Goal: Task Accomplishment & Management: Manage account settings

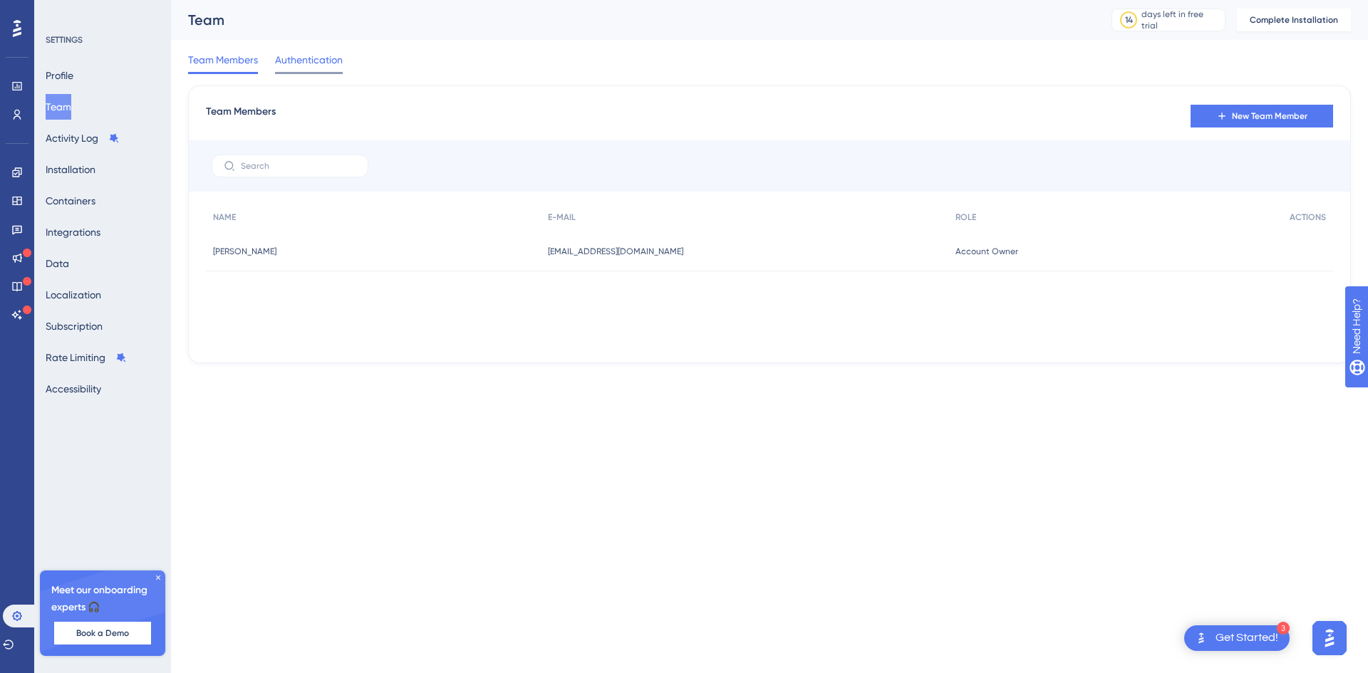
click at [309, 58] on span "Authentication" at bounding box center [309, 59] width 68 height 17
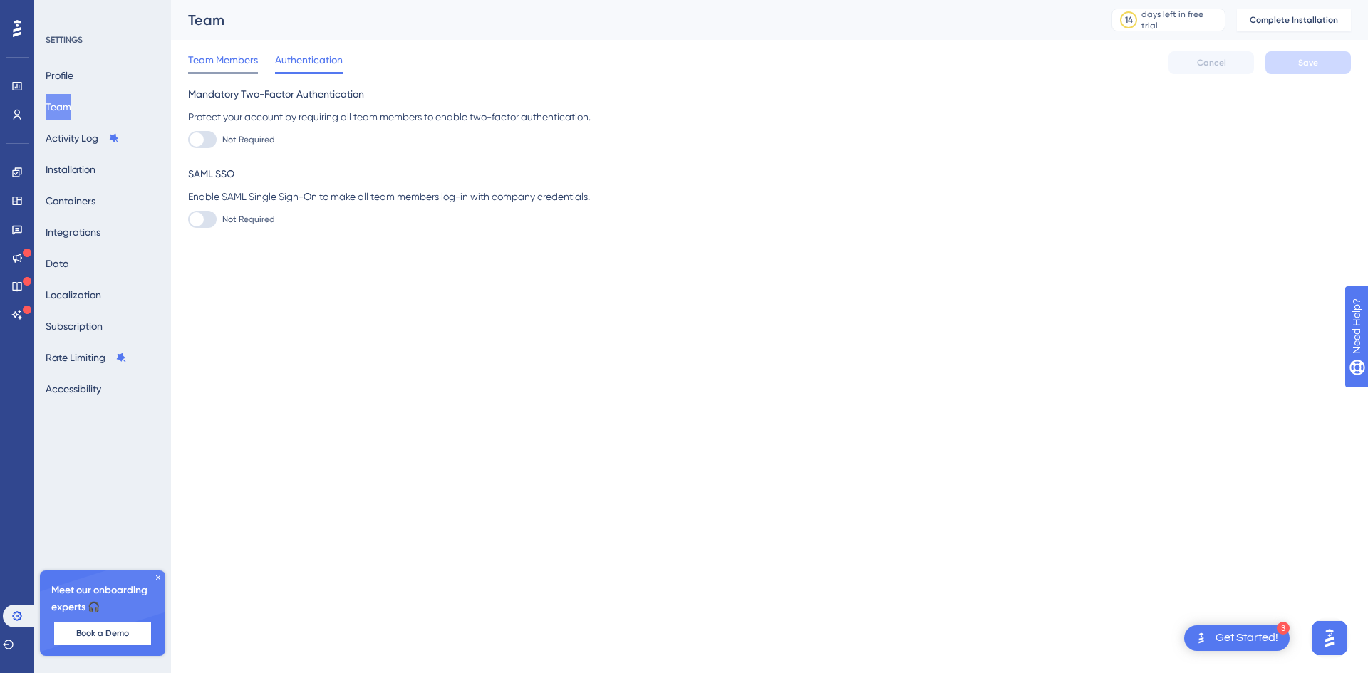
click at [243, 59] on span "Team Members" at bounding box center [223, 59] width 70 height 17
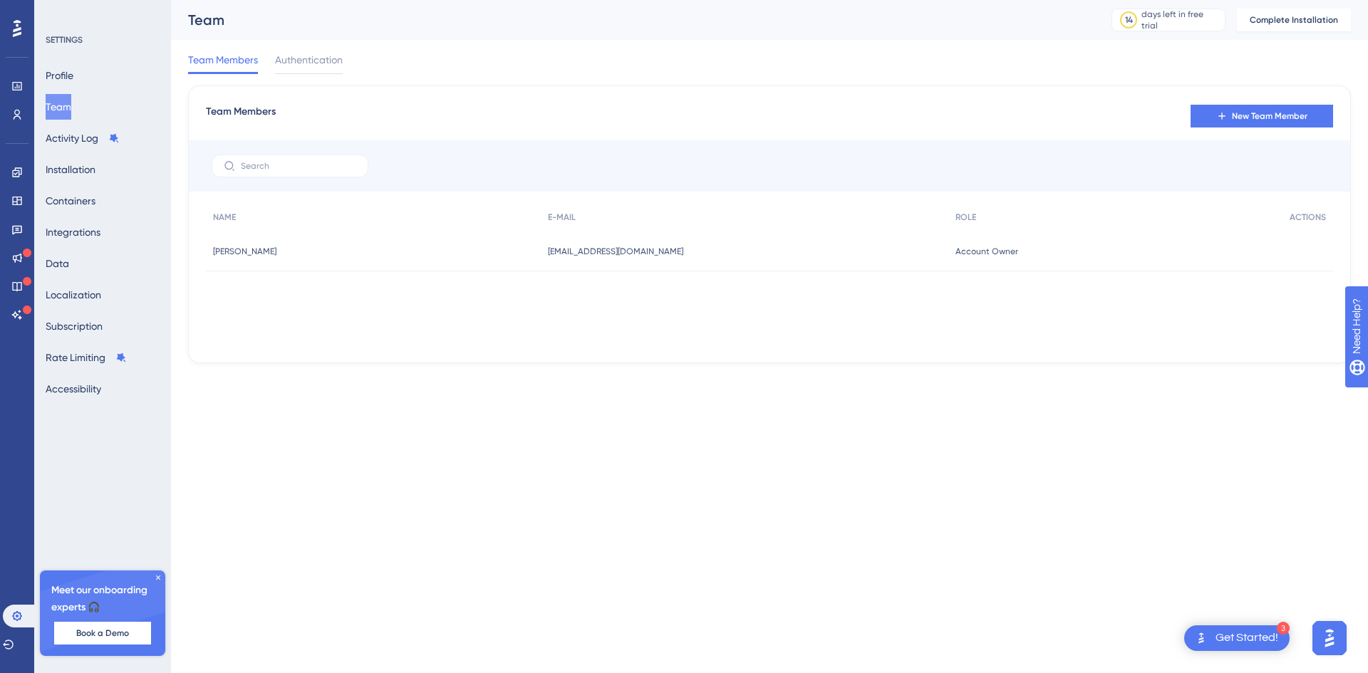
click at [155, 579] on icon at bounding box center [158, 578] width 9 height 9
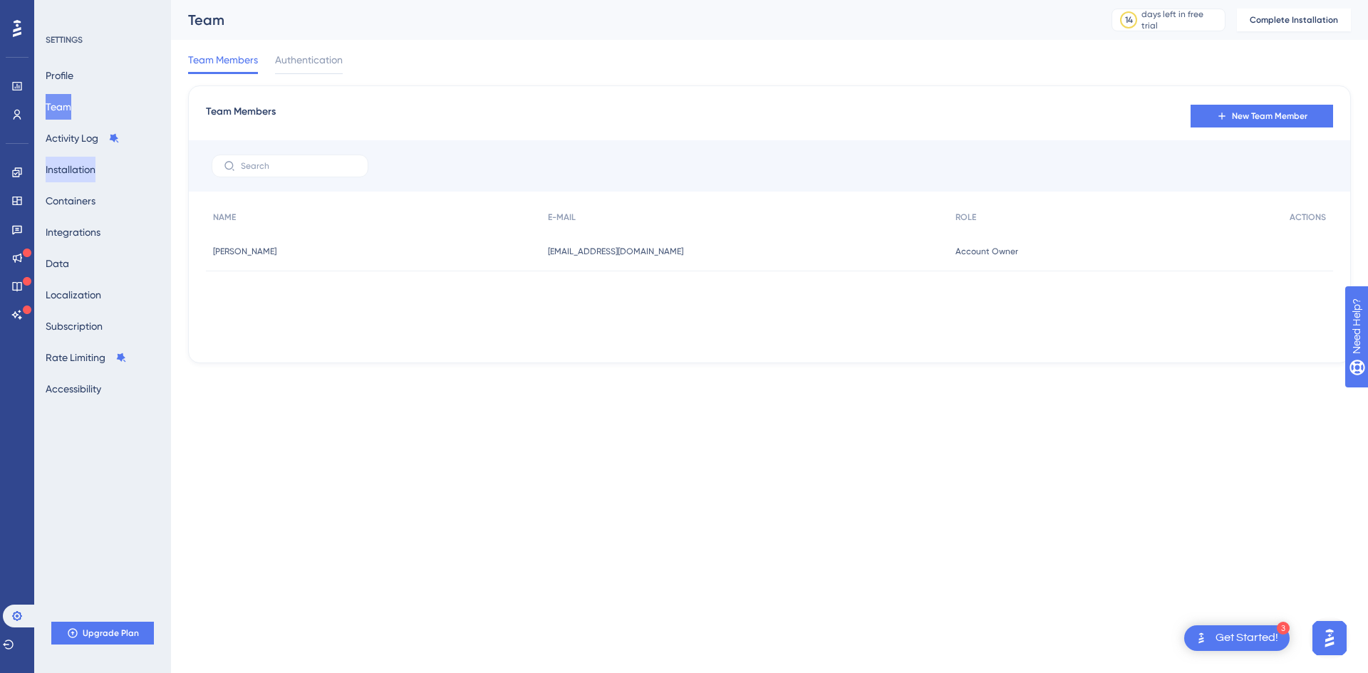
click at [92, 167] on button "Installation" at bounding box center [71, 170] width 50 height 26
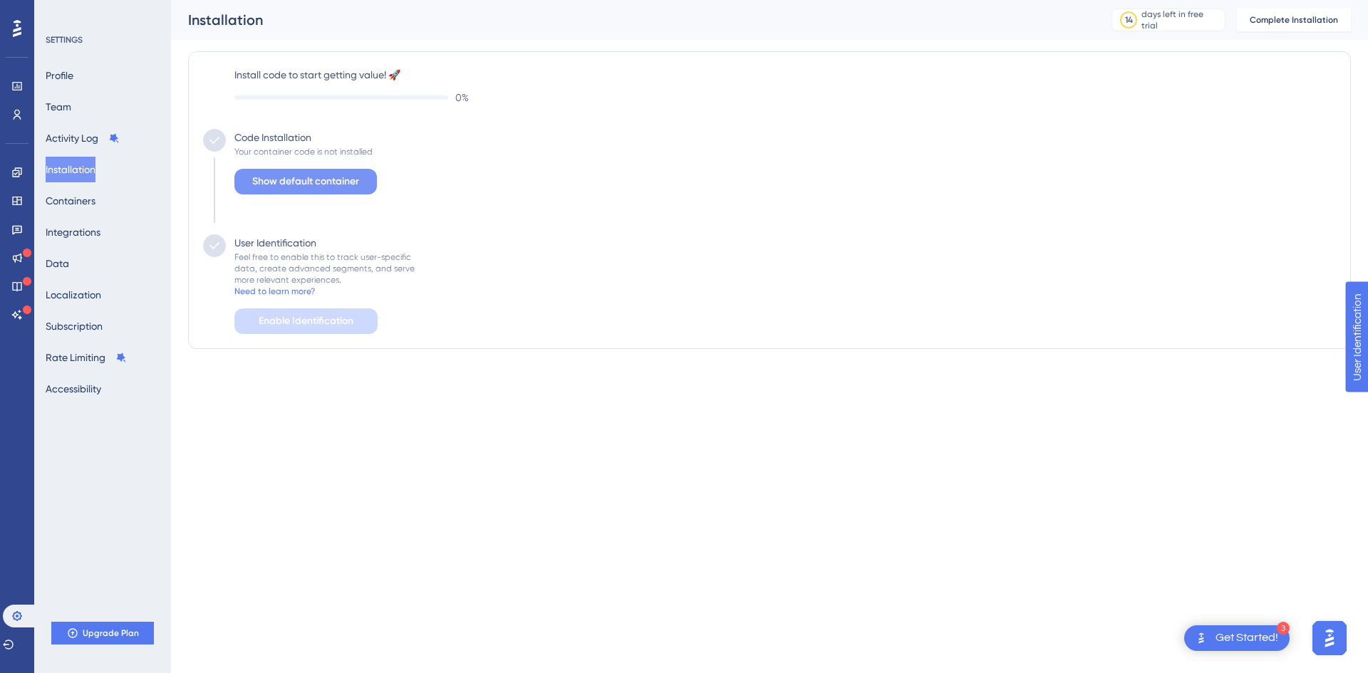
click at [340, 183] on span "Show default container" at bounding box center [305, 181] width 107 height 17
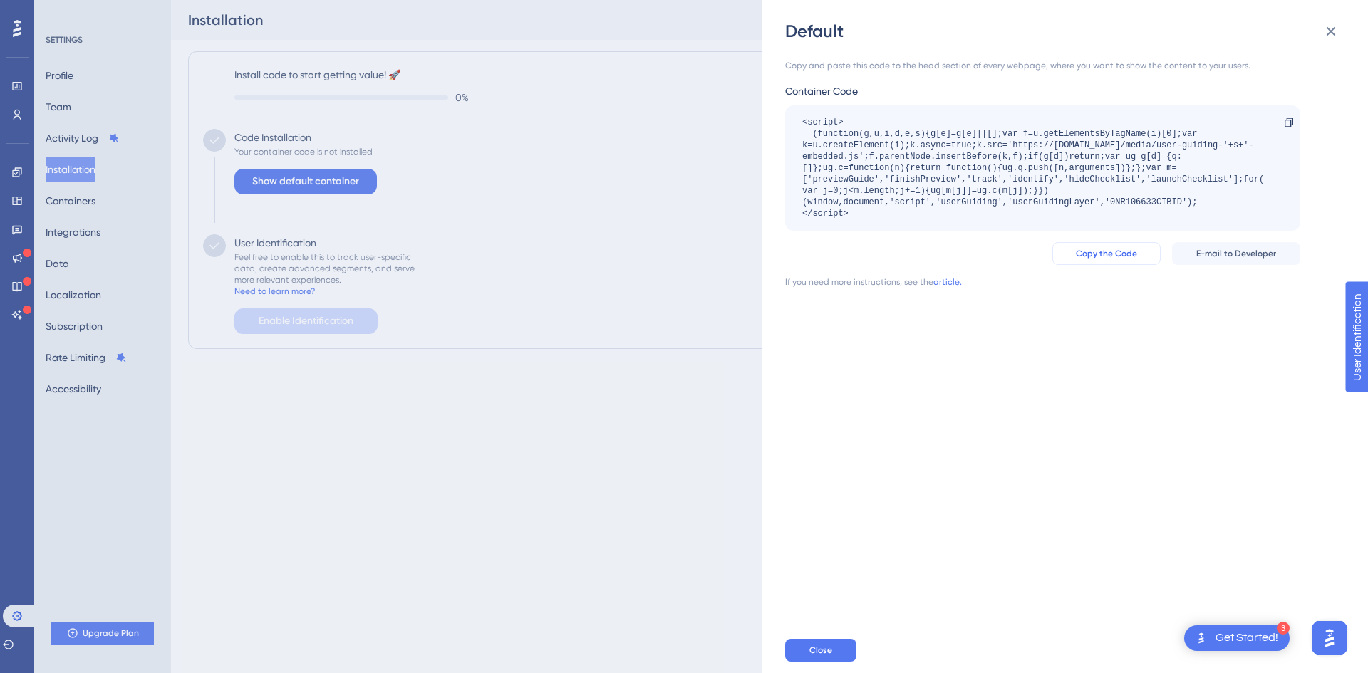
click at [1111, 249] on span "Copy the Code" at bounding box center [1106, 253] width 61 height 11
click at [590, 477] on div "Default Copy and paste this code to the head section of every webpage, where yo…" at bounding box center [684, 336] width 1368 height 673
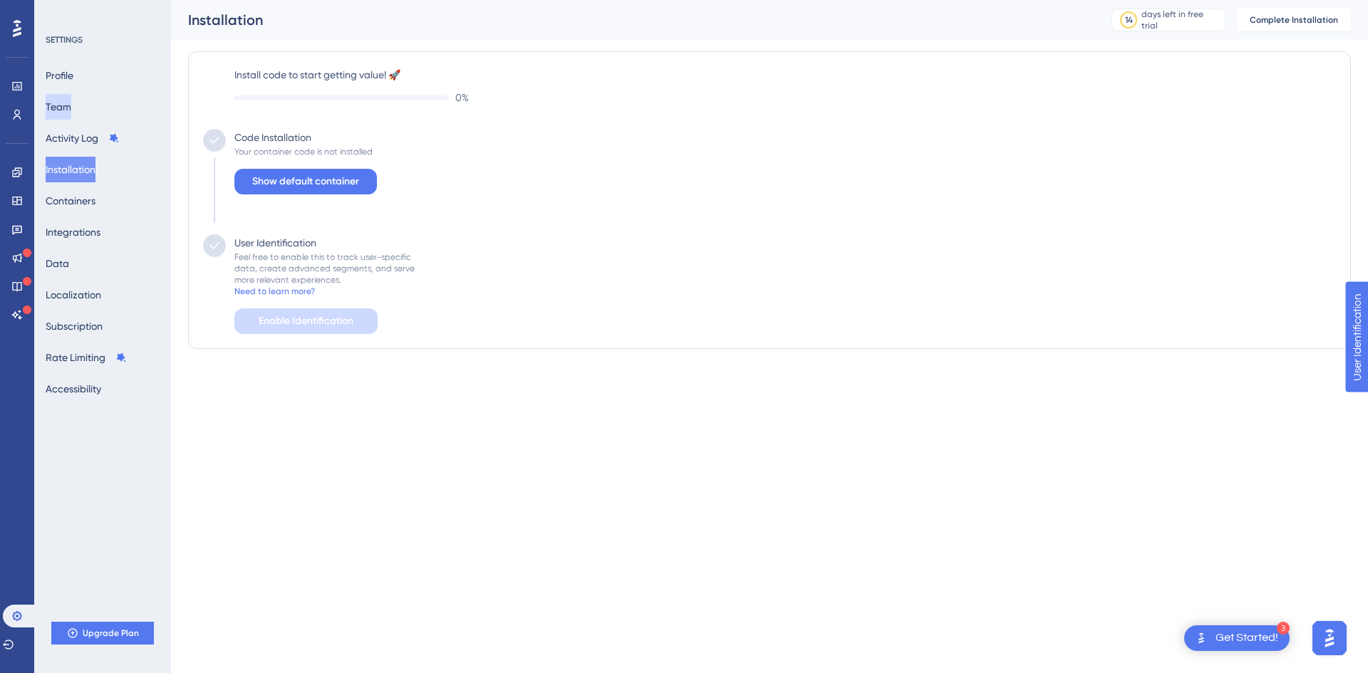
click at [71, 107] on button "Team" at bounding box center [59, 107] width 26 height 26
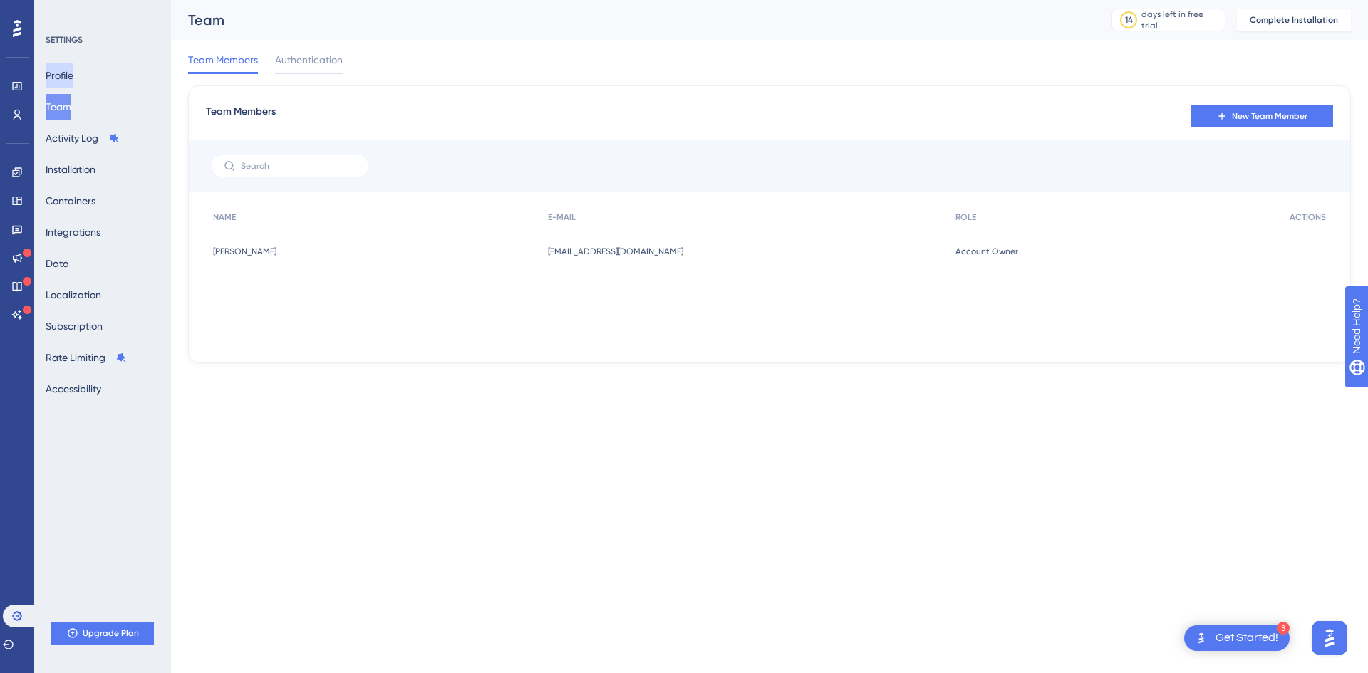
click at [58, 63] on button "Profile" at bounding box center [60, 76] width 28 height 26
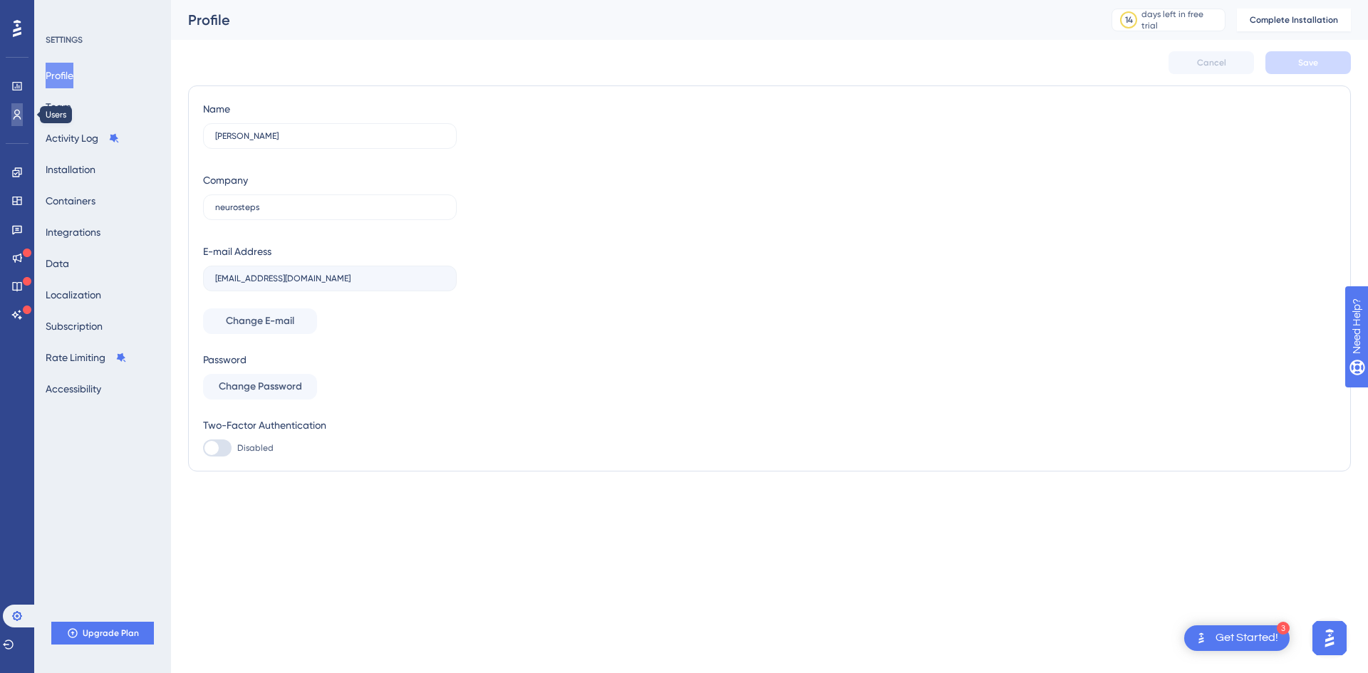
click at [21, 106] on link at bounding box center [16, 114] width 11 height 23
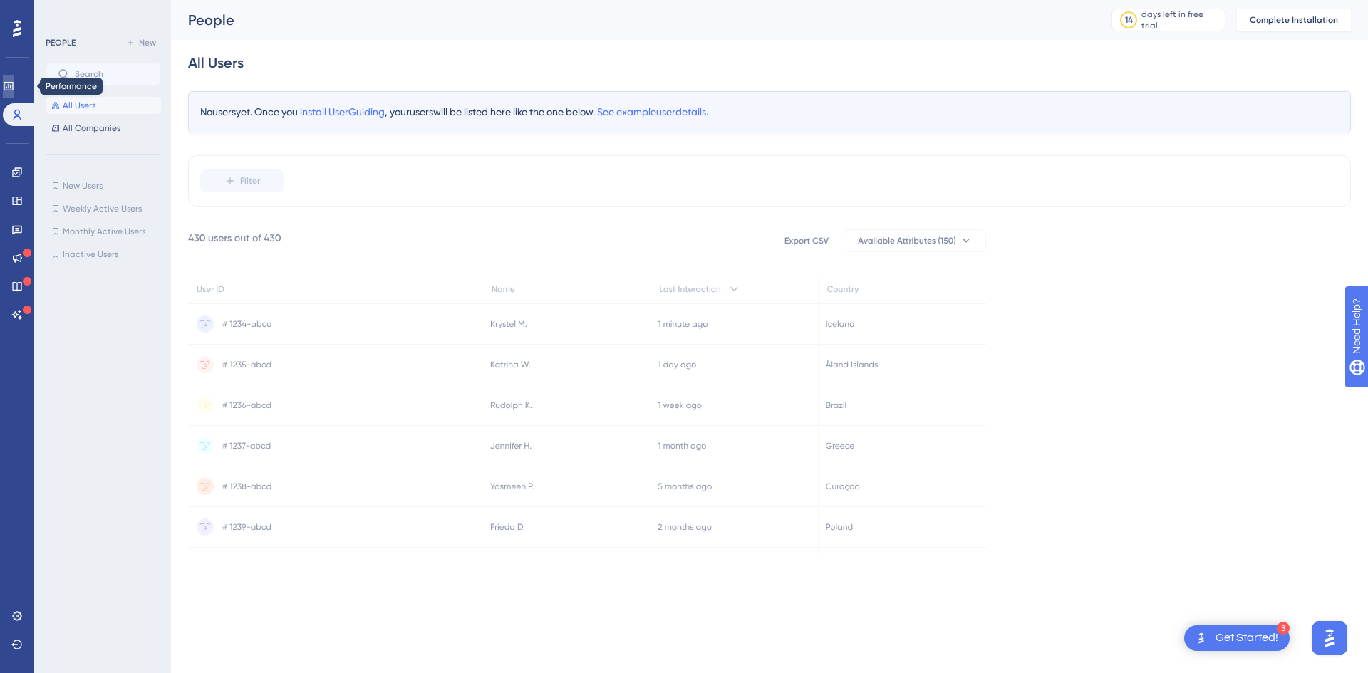
click at [14, 78] on link at bounding box center [8, 86] width 11 height 23
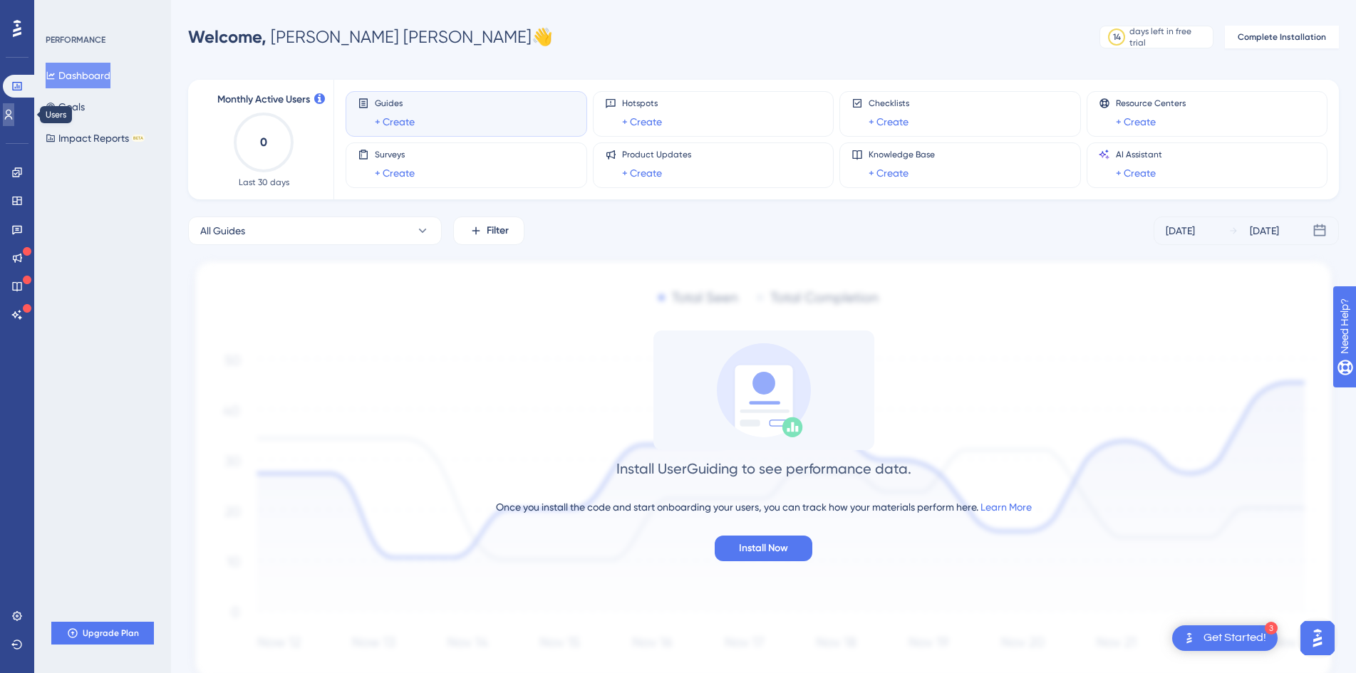
click at [9, 108] on link at bounding box center [8, 114] width 11 height 23
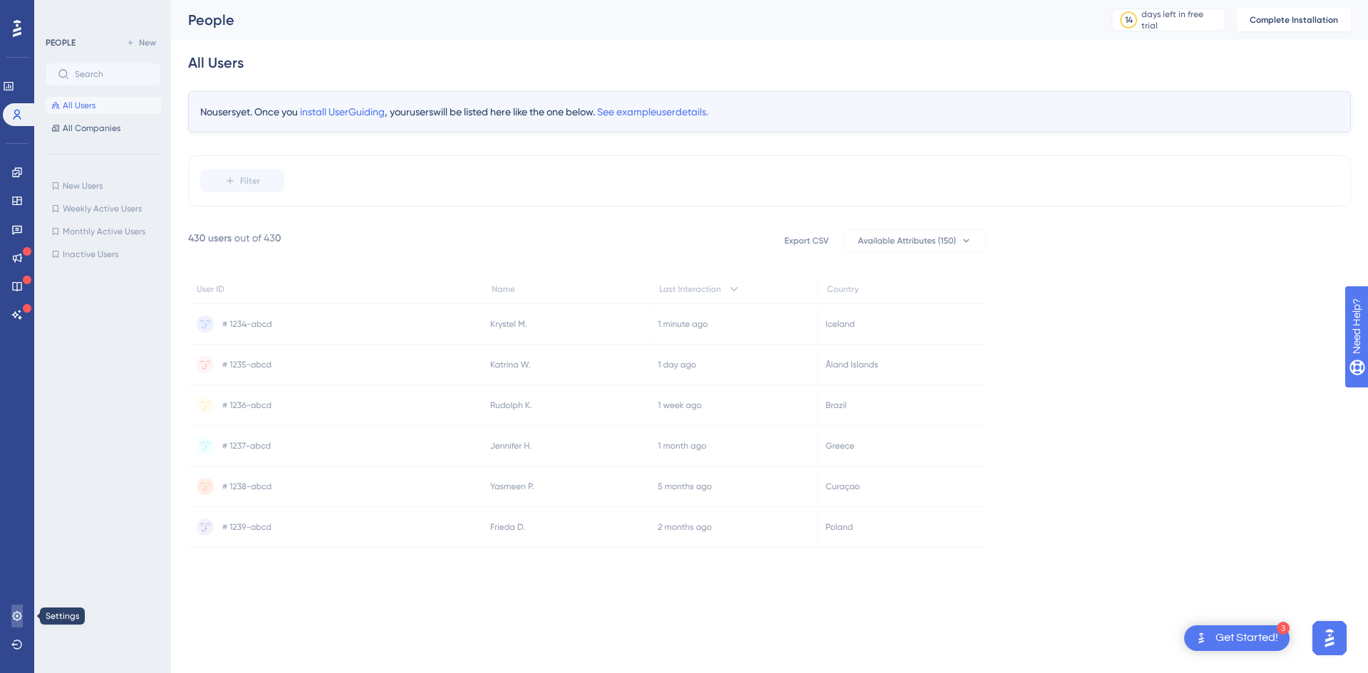
click at [19, 619] on icon at bounding box center [16, 615] width 9 height 9
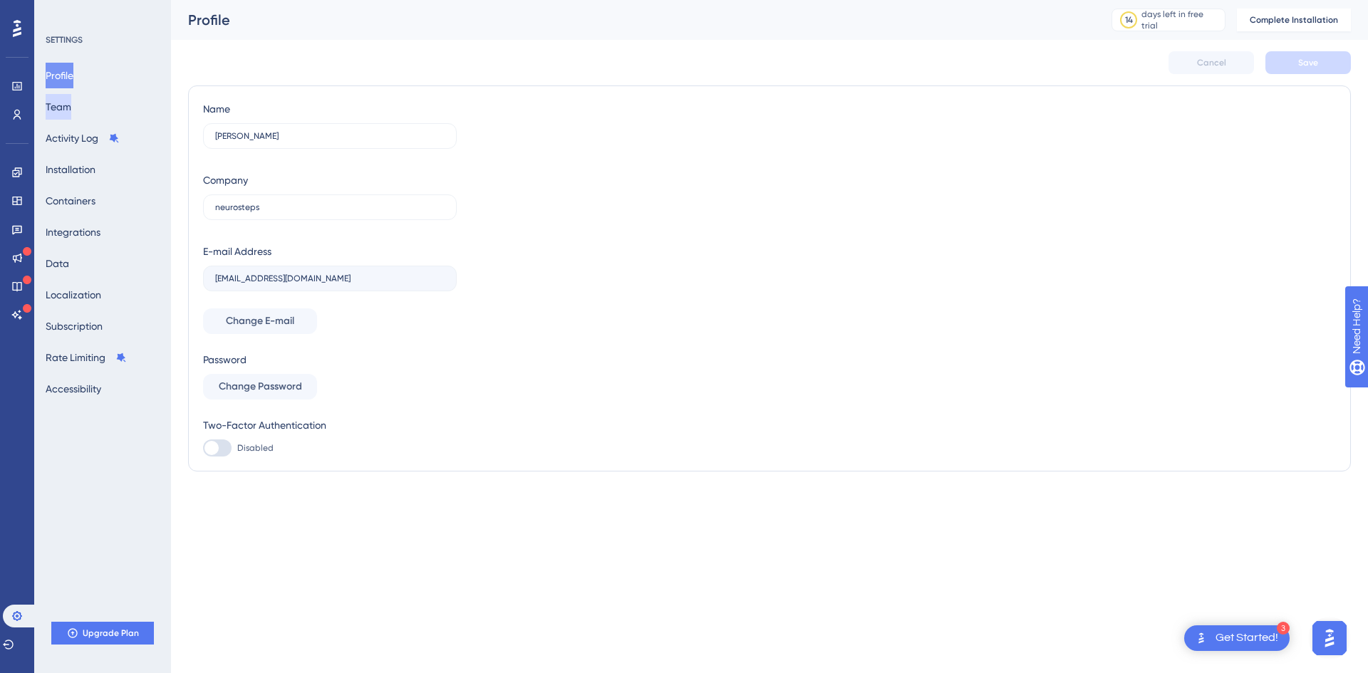
click at [71, 109] on button "Team" at bounding box center [59, 107] width 26 height 26
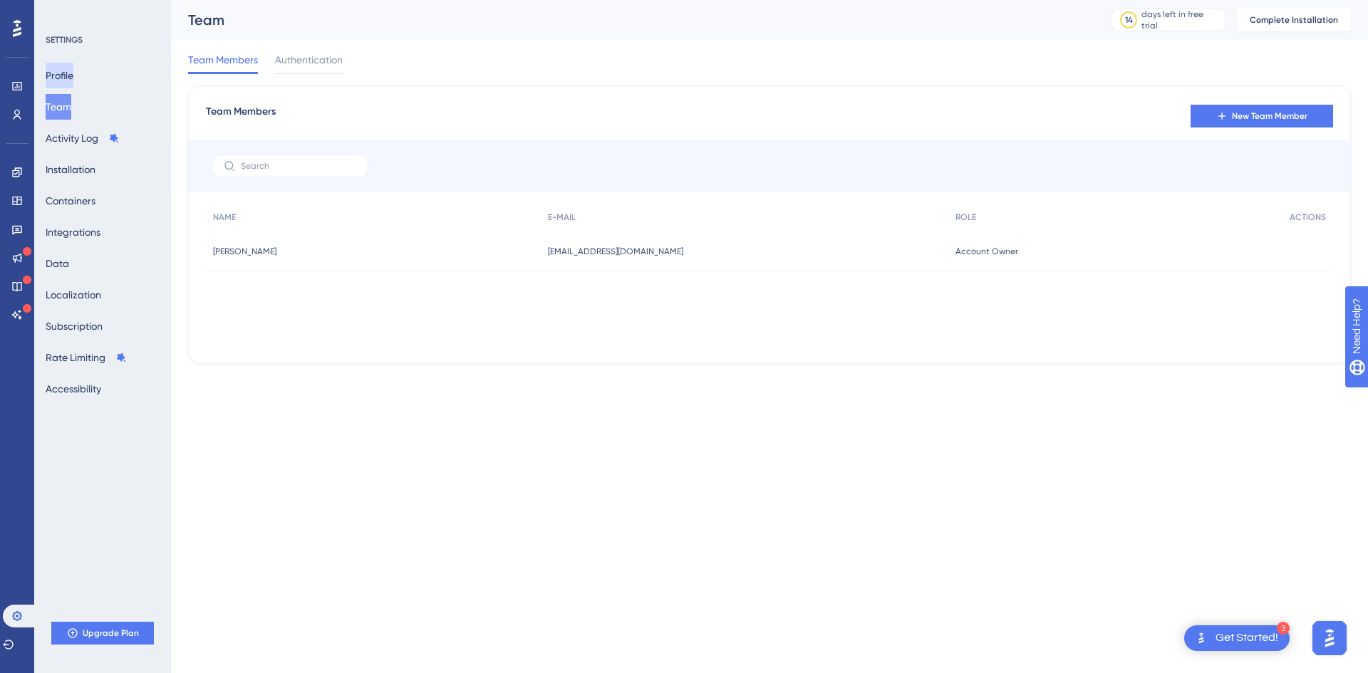
click at [73, 77] on button "Profile" at bounding box center [60, 76] width 28 height 26
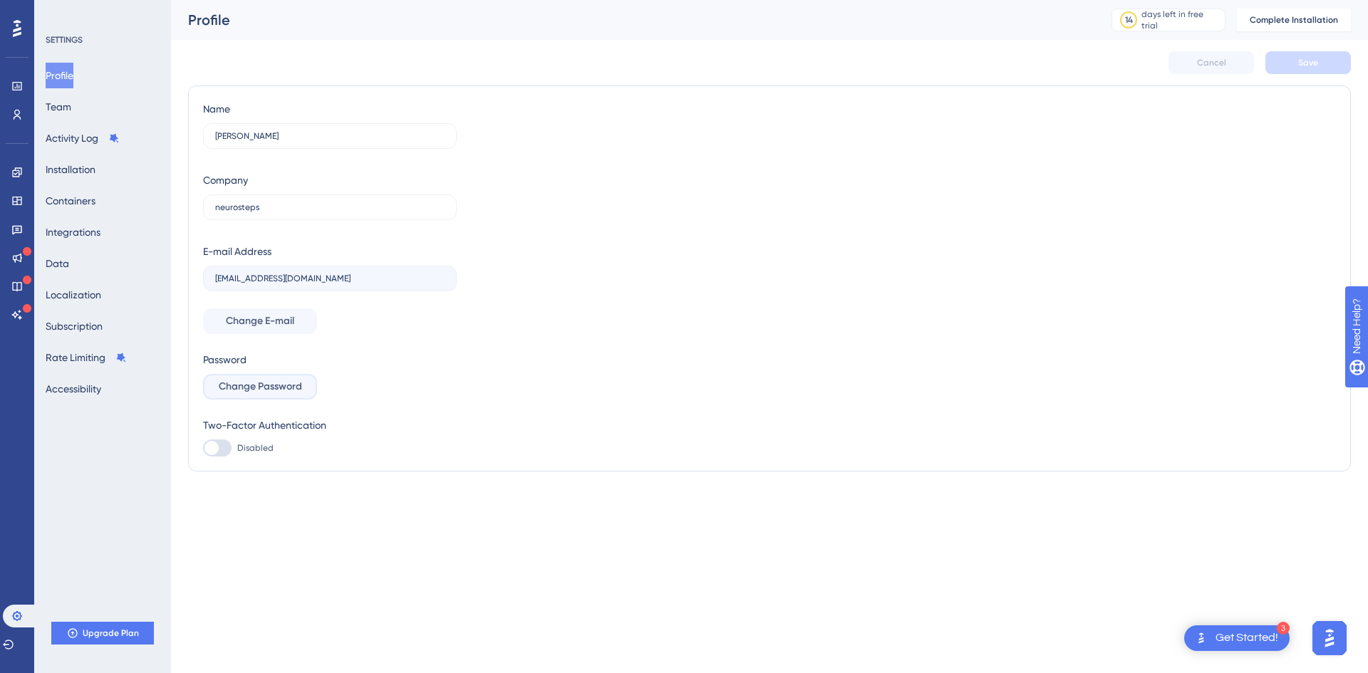
click at [262, 390] on span "Change Password" at bounding box center [260, 386] width 83 height 17
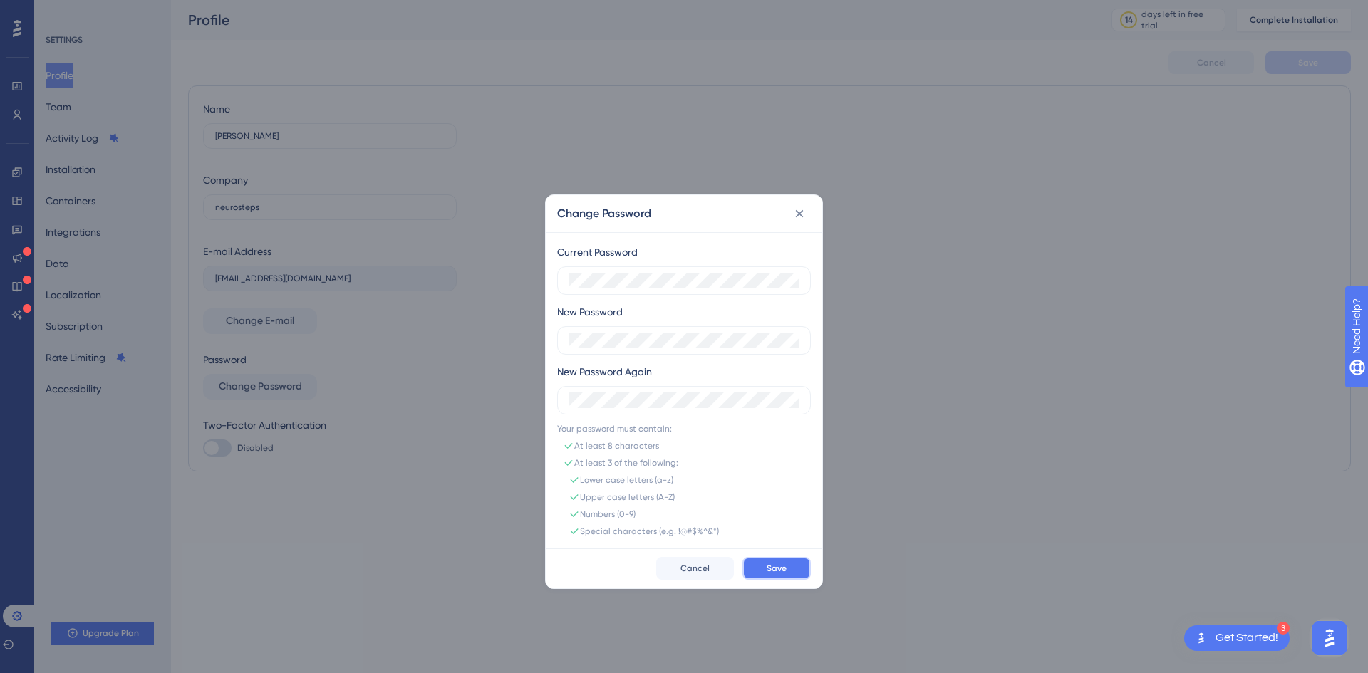
click at [765, 561] on button "Save" at bounding box center [776, 568] width 68 height 23
click at [621, 349] on label at bounding box center [684, 340] width 254 height 29
click at [758, 555] on div "Save Cancel" at bounding box center [684, 569] width 276 height 40
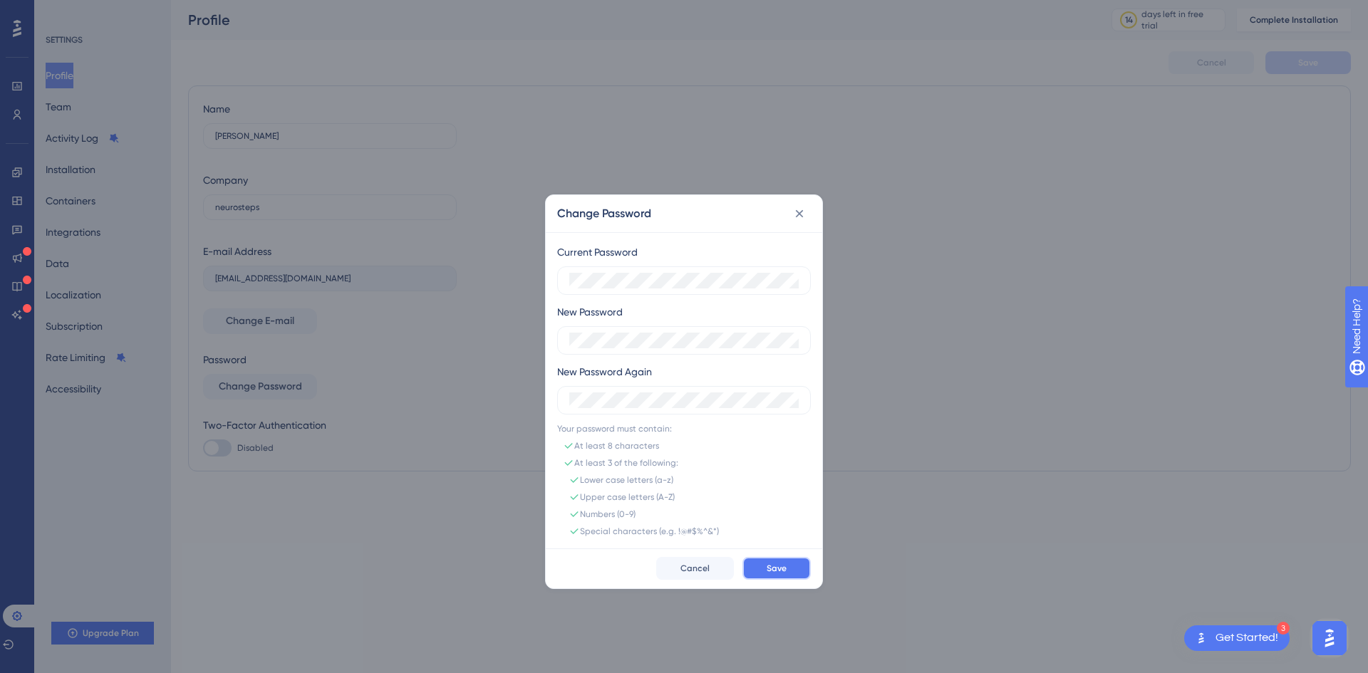
click at [762, 568] on button "Save" at bounding box center [776, 568] width 68 height 23
click at [775, 563] on span "Save" at bounding box center [777, 568] width 20 height 11
click at [782, 575] on button "Save" at bounding box center [776, 568] width 68 height 23
drag, startPoint x: 799, startPoint y: 219, endPoint x: 1226, endPoint y: 65, distance: 453.7
click at [800, 219] on icon at bounding box center [799, 214] width 14 height 14
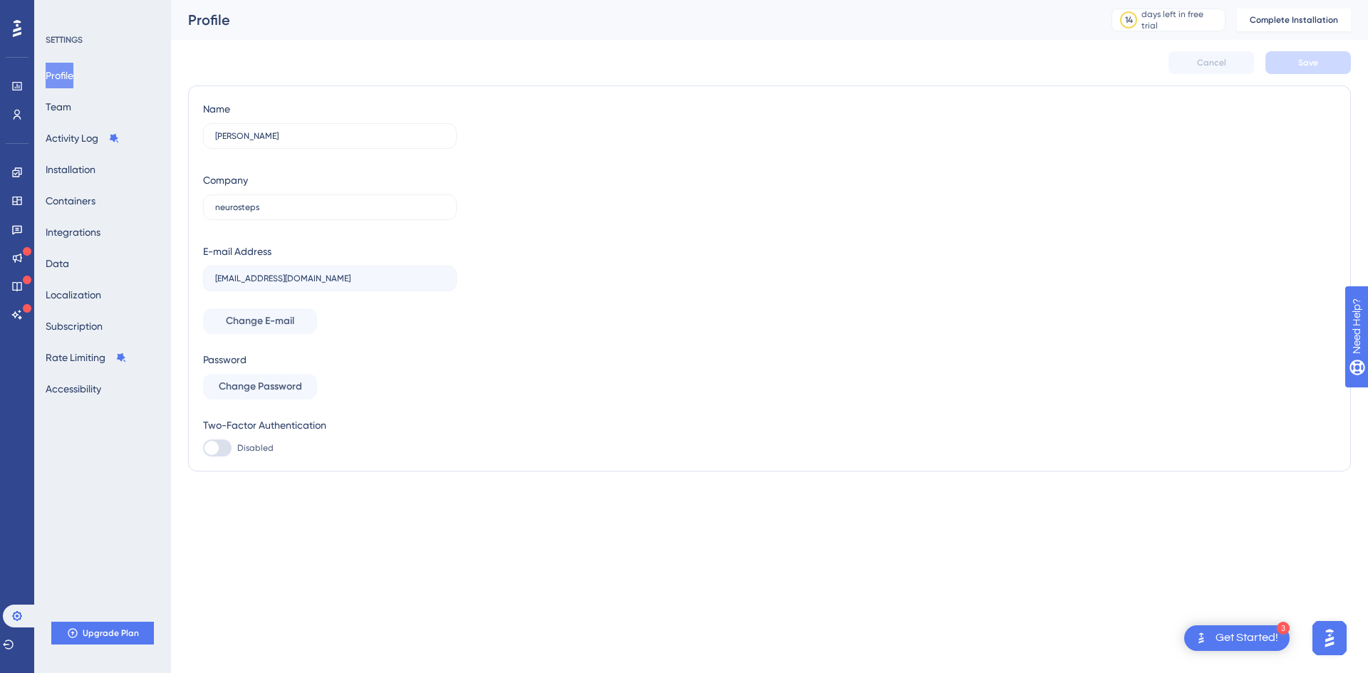
click at [809, 254] on div "Name [PERSON_NAME] Company neurosteps E-mail Address [EMAIL_ADDRESS][DOMAIN_NAM…" at bounding box center [769, 278] width 1133 height 356
click at [279, 381] on span "Change Password" at bounding box center [260, 386] width 83 height 17
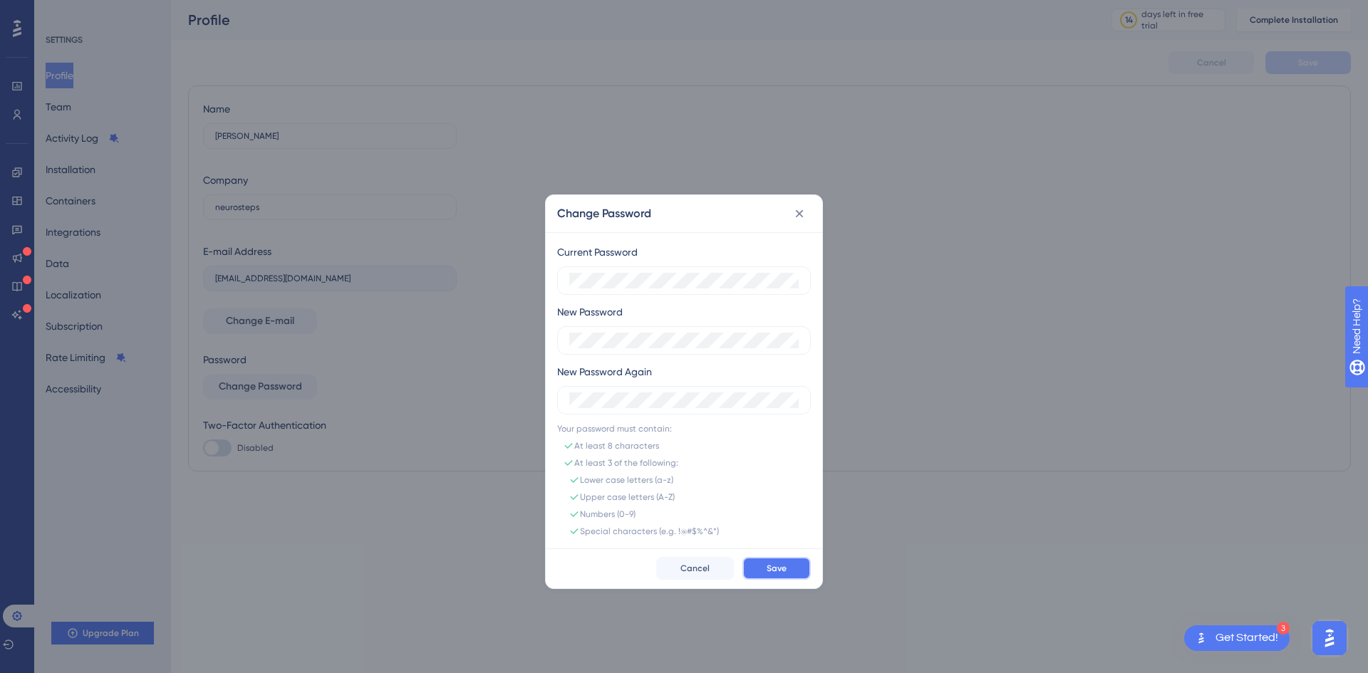
click at [793, 568] on button "Save" at bounding box center [776, 568] width 68 height 23
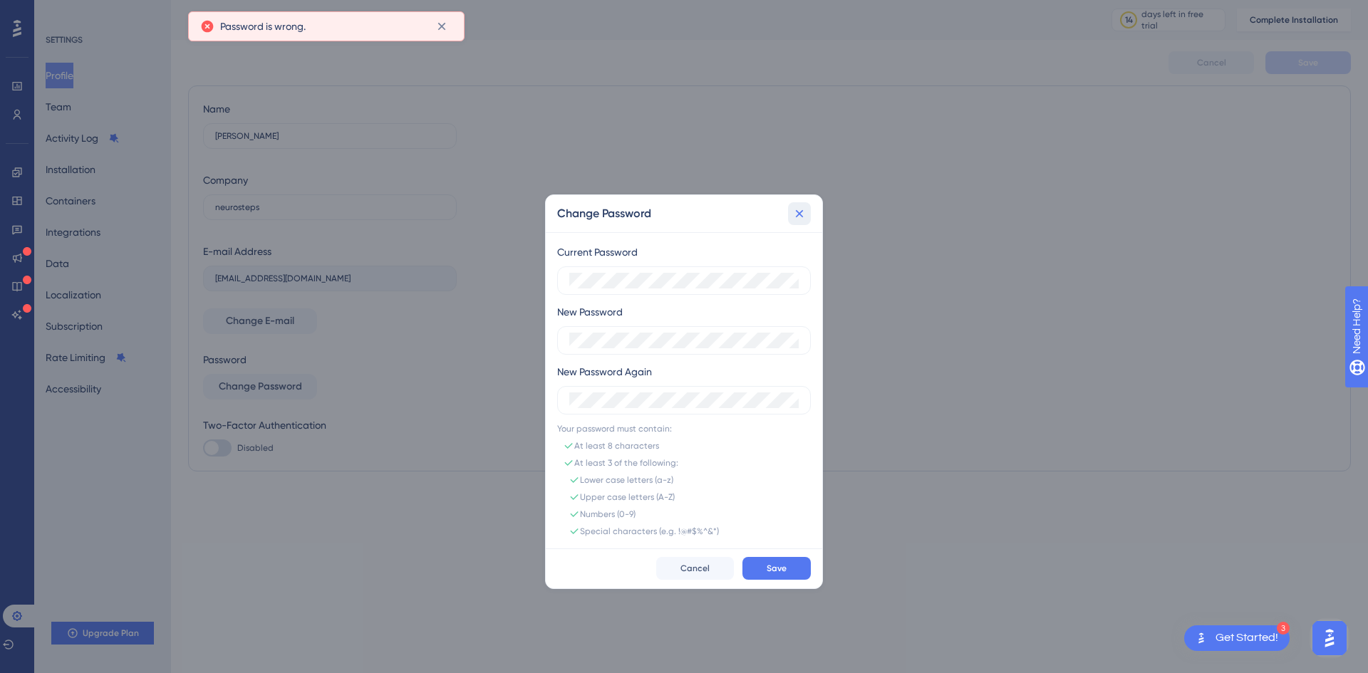
click at [803, 216] on icon at bounding box center [799, 214] width 14 height 14
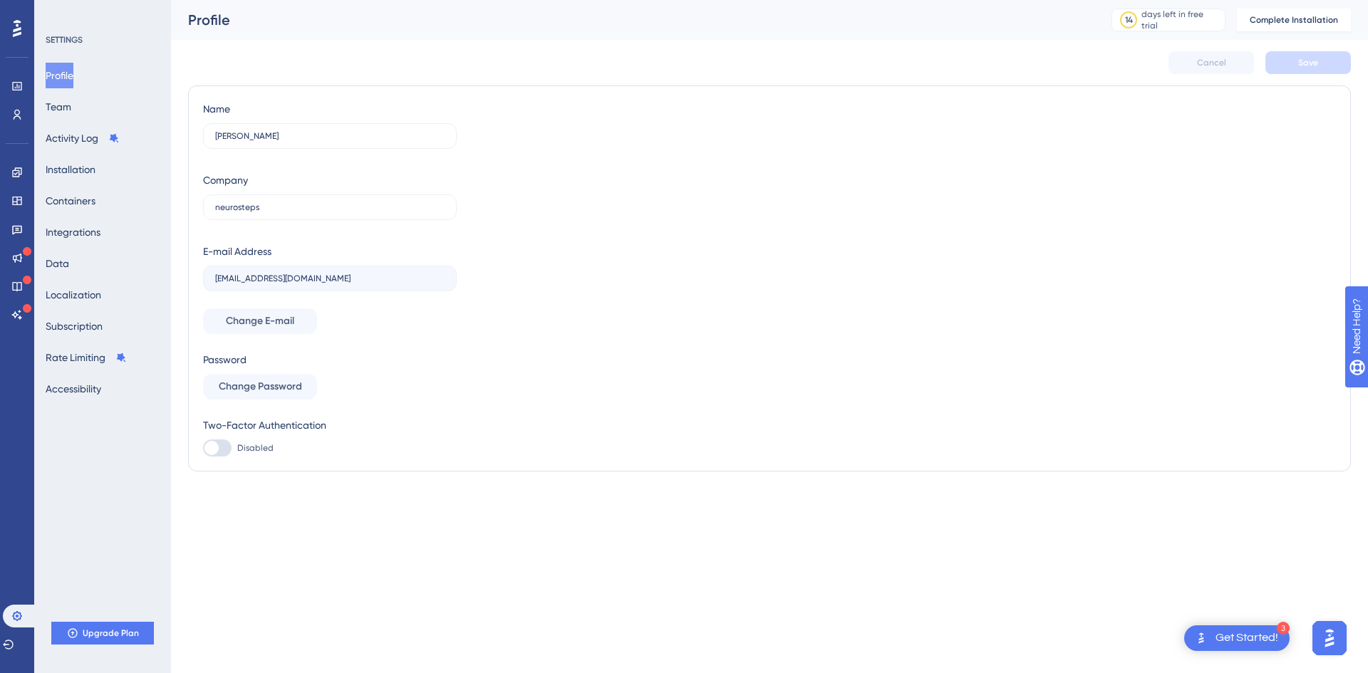
click at [1151, 381] on div "Name [PERSON_NAME] Company neurosteps E-mail Address [EMAIL_ADDRESS][DOMAIN_NAM…" at bounding box center [769, 278] width 1133 height 356
click at [14, 650] on icon at bounding box center [8, 644] width 11 height 11
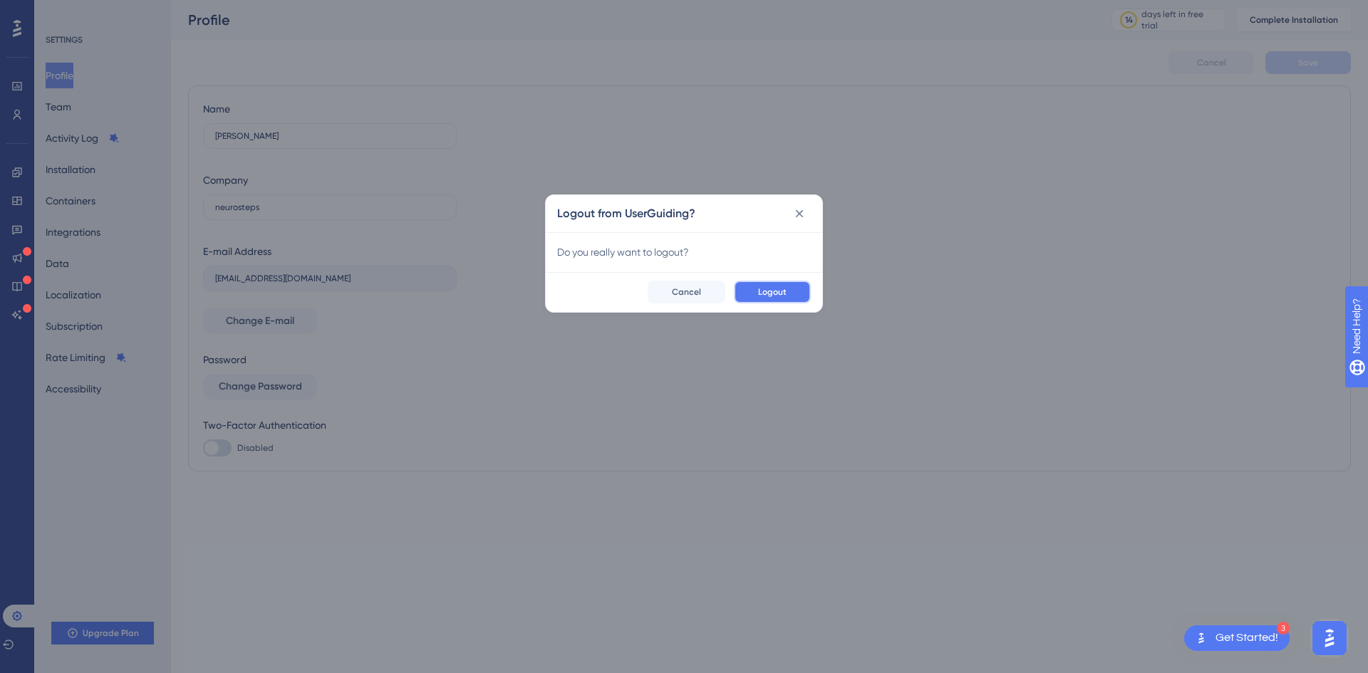
click at [774, 286] on span "Logout" at bounding box center [772, 291] width 29 height 11
